Goal: Information Seeking & Learning: Learn about a topic

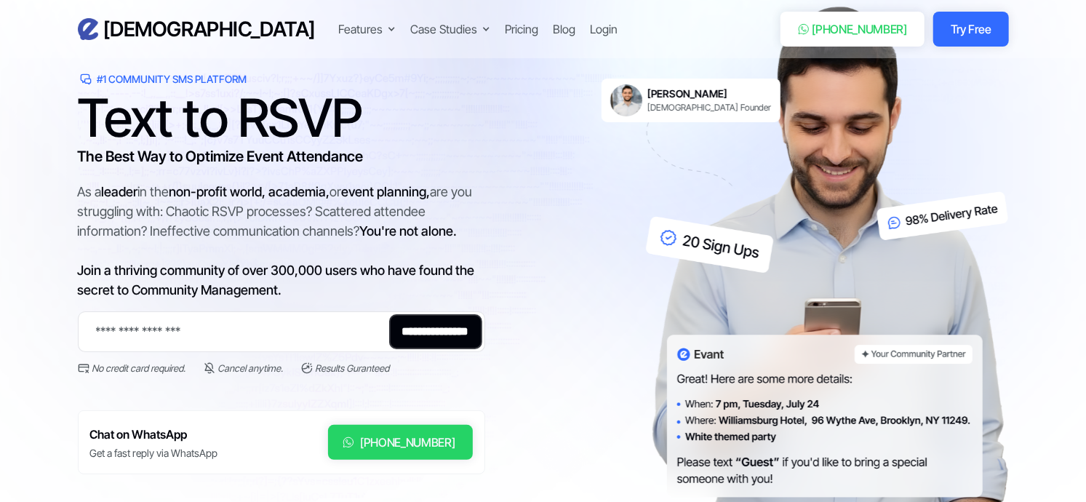
scroll to position [161, 0]
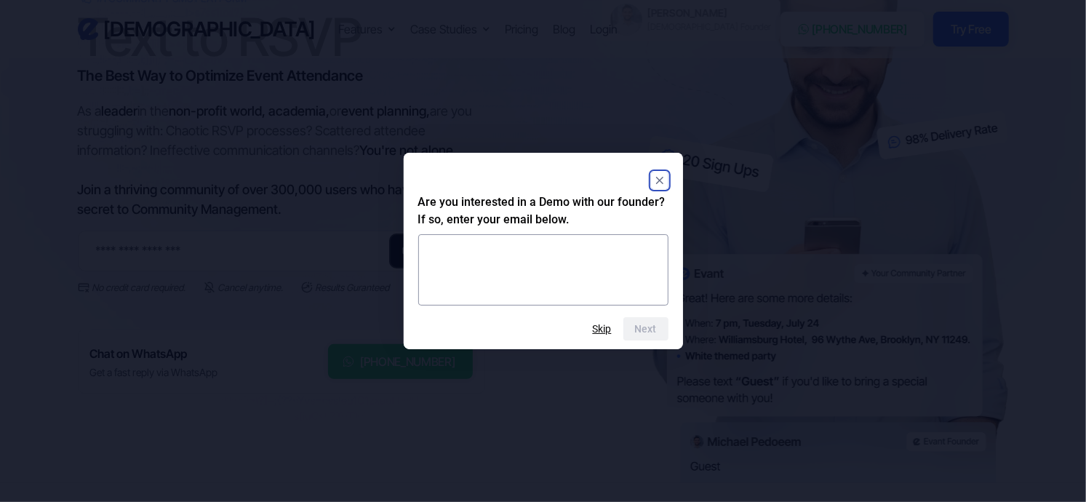
click at [659, 180] on icon "Close" at bounding box center [658, 180] width 7 height 7
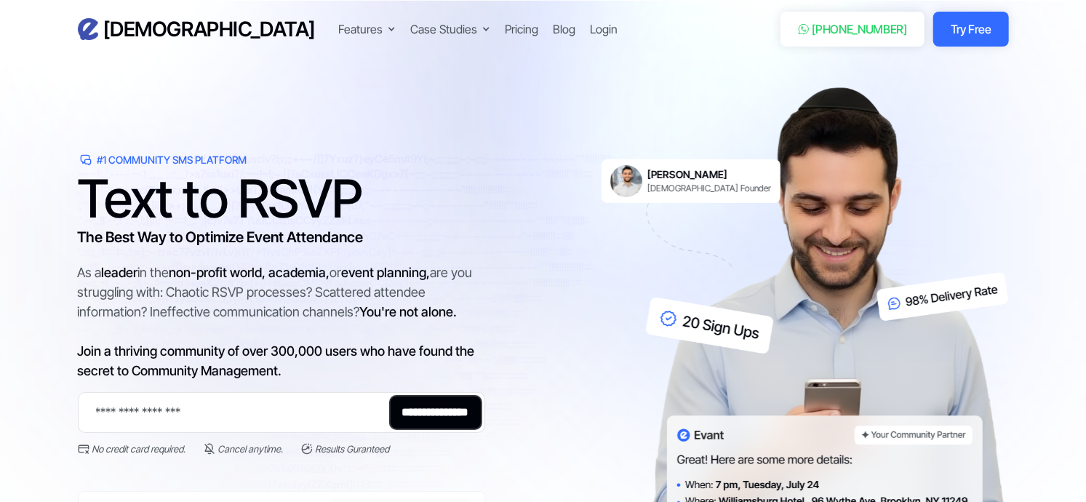
scroll to position [81, 0]
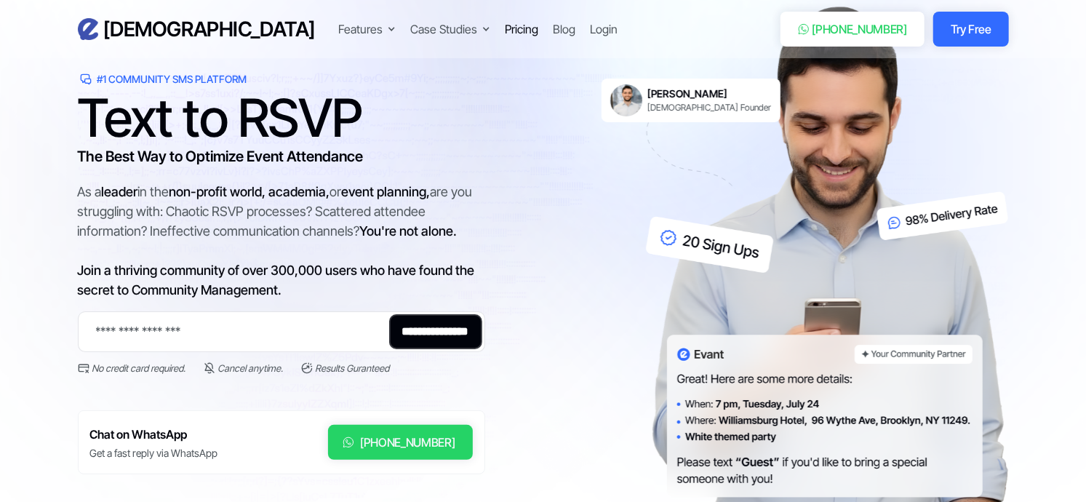
click at [505, 34] on div "Pricing" at bounding box center [521, 28] width 33 height 17
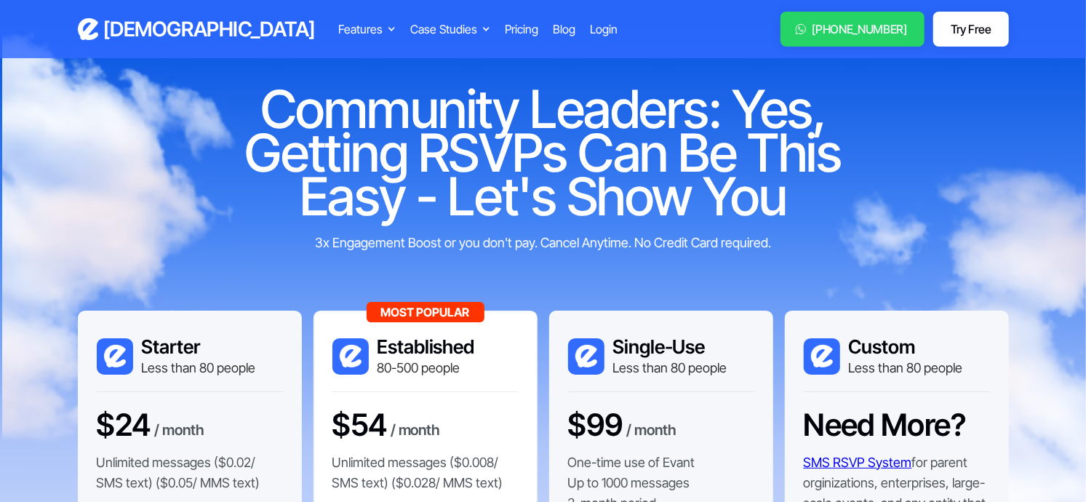
scroll to position [81, 0]
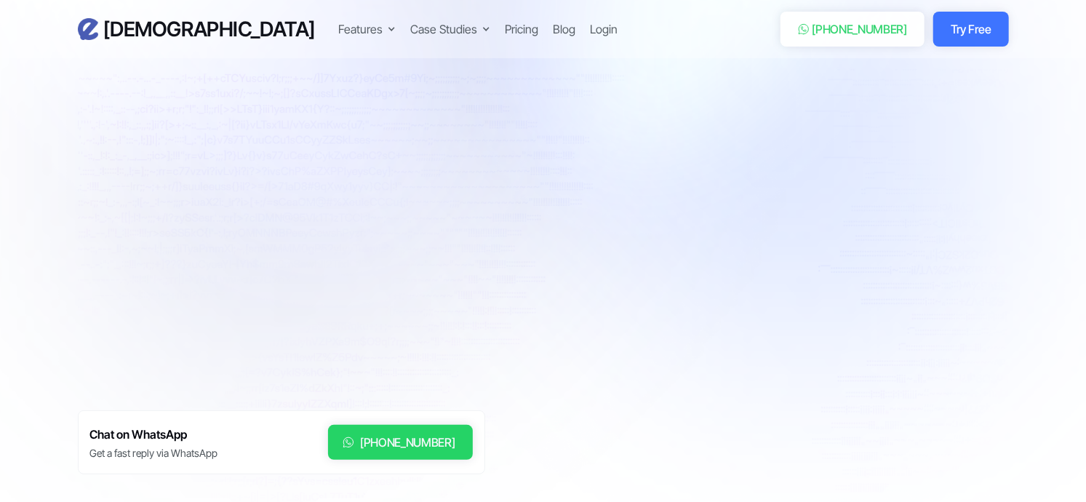
scroll to position [81, 0]
